Goal: Information Seeking & Learning: Check status

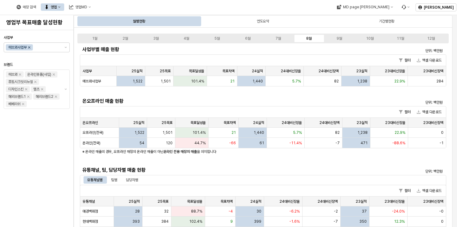
click at [29, 47] on icon "Remove 에뜨와사업부" at bounding box center [29, 47] width 2 height 2
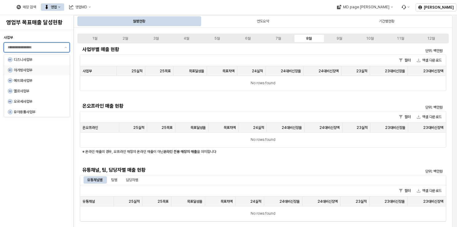
click at [28, 69] on div "아가방사업부" at bounding box center [38, 70] width 49 height 5
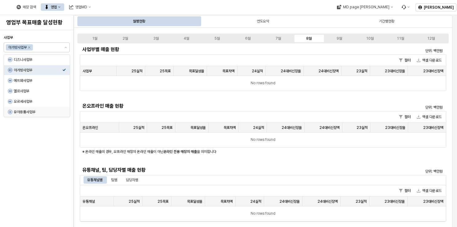
click at [55, 186] on div "사업부 아가방사업부 [GEOGRAPHIC_DATA]" at bounding box center [37, 129] width 66 height 192
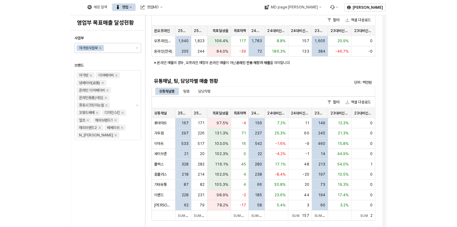
scroll to position [92, 0]
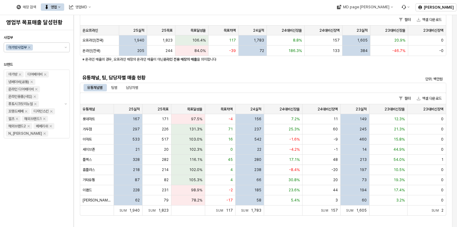
click at [284, 80] on h5 "유통채널, 팀, 담당자별 매출 현황" at bounding box center [217, 78] width 270 height 6
click at [254, 85] on div "유통채널별 팀별 담당자별" at bounding box center [263, 87] width 359 height 7
click at [146, 84] on div "유통채널별 팀별 담당자별" at bounding box center [263, 87] width 359 height 7
click at [222, 87] on div "유통채널별 팀별 담당자별" at bounding box center [263, 87] width 359 height 7
click at [239, 87] on div "유통채널별 팀별 담당자별" at bounding box center [263, 87] width 359 height 7
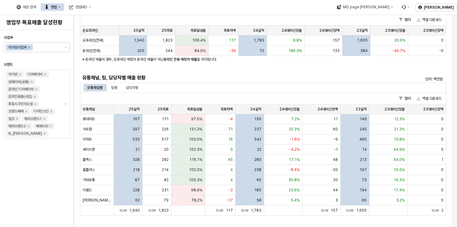
click at [233, 85] on div "유통채널별 팀별 담당자별" at bounding box center [263, 87] width 359 height 7
click at [202, 91] on div "유통채널별 팀별 담당자별" at bounding box center [263, 87] width 359 height 7
click at [237, 86] on div "유통채널별 팀별 담당자별" at bounding box center [263, 87] width 359 height 7
